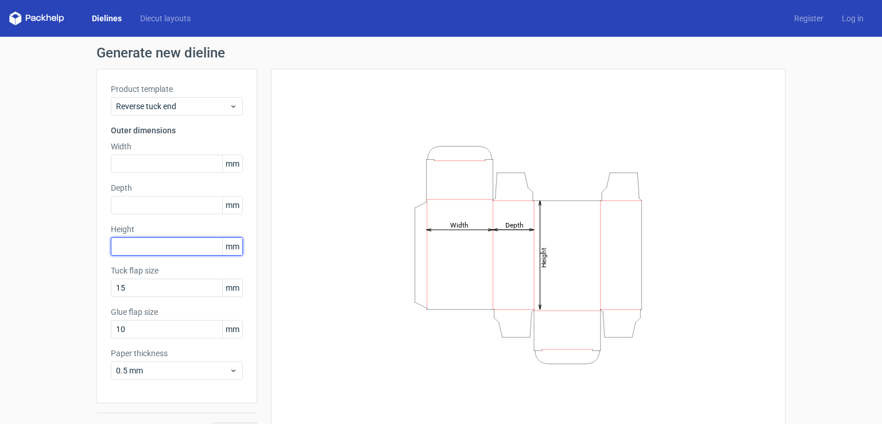
click at [129, 246] on input "text" at bounding box center [177, 246] width 132 height 18
type input "76"
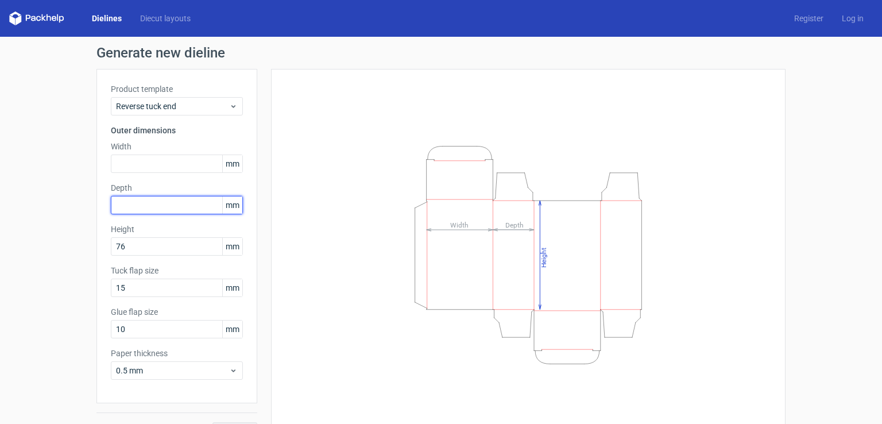
click at [145, 209] on input "text" at bounding box center [177, 205] width 132 height 18
type input "26"
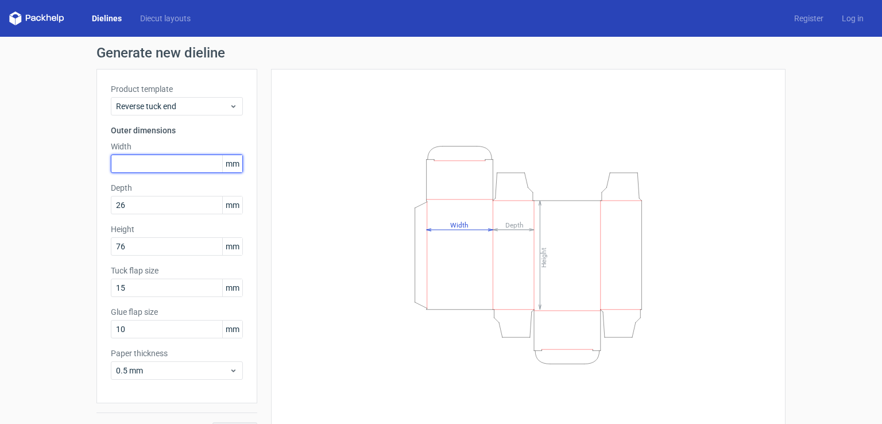
click at [149, 160] on input "text" at bounding box center [177, 163] width 132 height 18
type input "70"
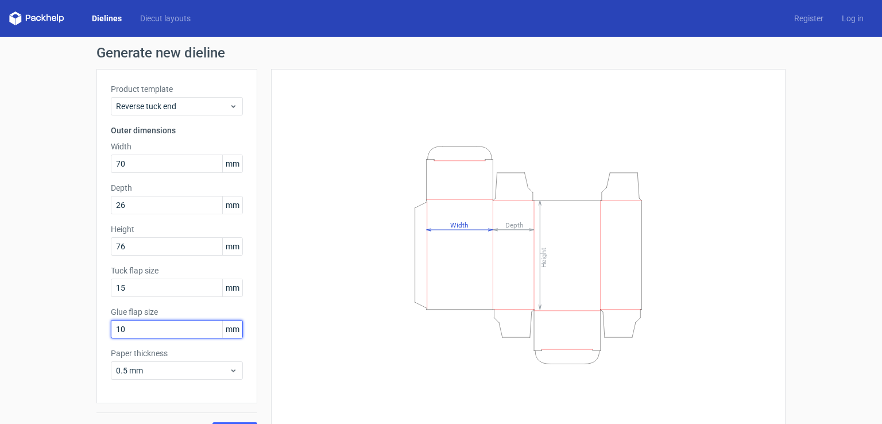
click at [177, 328] on input "10" at bounding box center [177, 329] width 132 height 18
type input "1"
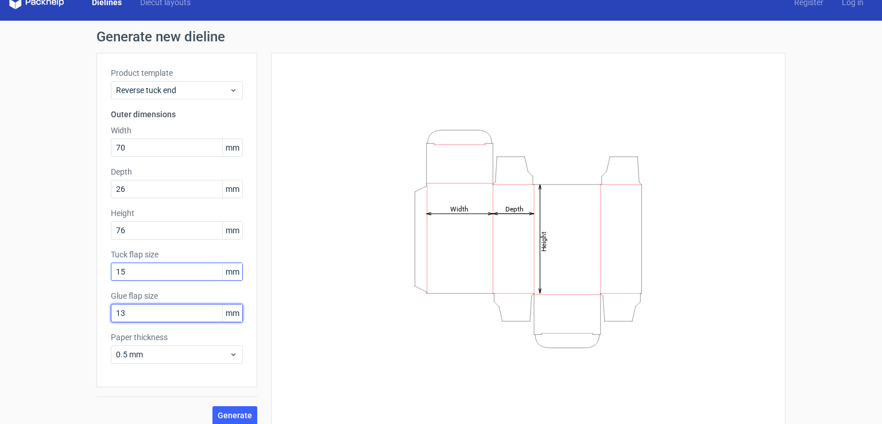
scroll to position [25, 0]
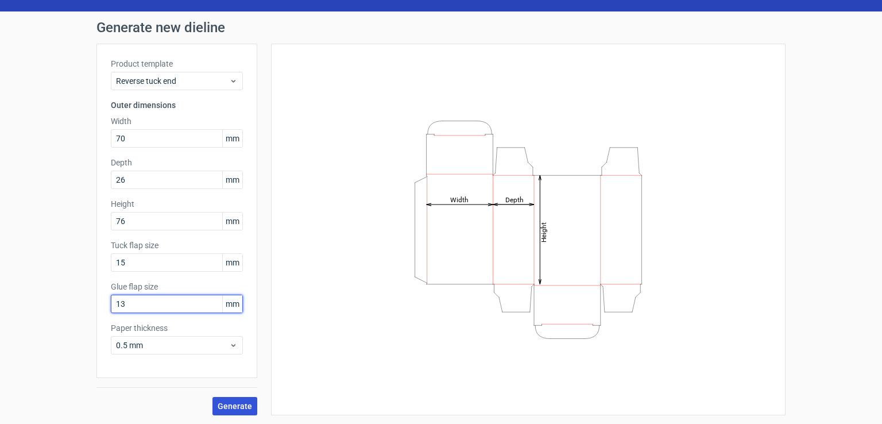
type input "13"
click at [230, 407] on span "Generate" at bounding box center [235, 406] width 34 height 8
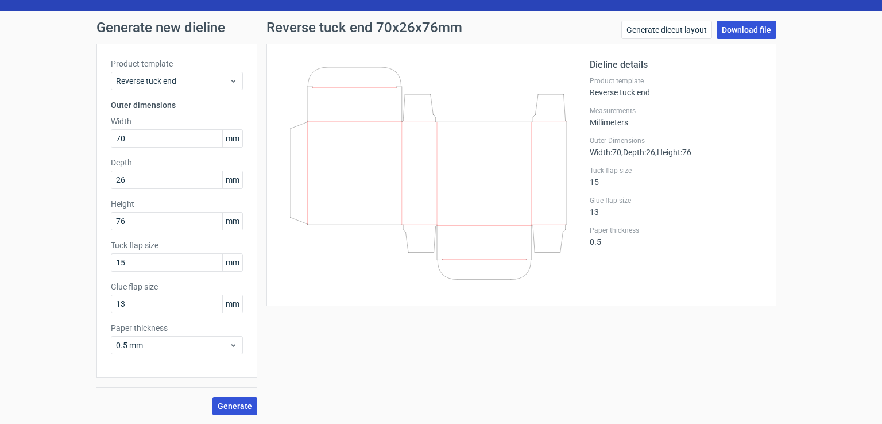
click at [747, 32] on link "Download file" at bounding box center [746, 30] width 60 height 18
drag, startPoint x: 105, startPoint y: 232, endPoint x: 84, endPoint y: 238, distance: 21.6
click at [84, 238] on div "Generate new dieline Product template Reverse tuck end Outer dimensions Width 7…" at bounding box center [441, 217] width 882 height 413
type input "78"
click at [212, 397] on button "Generate" at bounding box center [234, 406] width 45 height 18
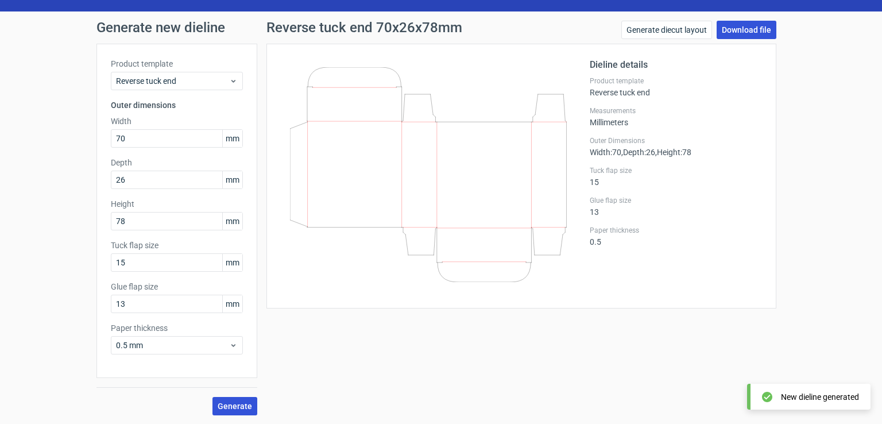
click at [755, 32] on link "Download file" at bounding box center [746, 30] width 60 height 18
